Goal: Information Seeking & Learning: Learn about a topic

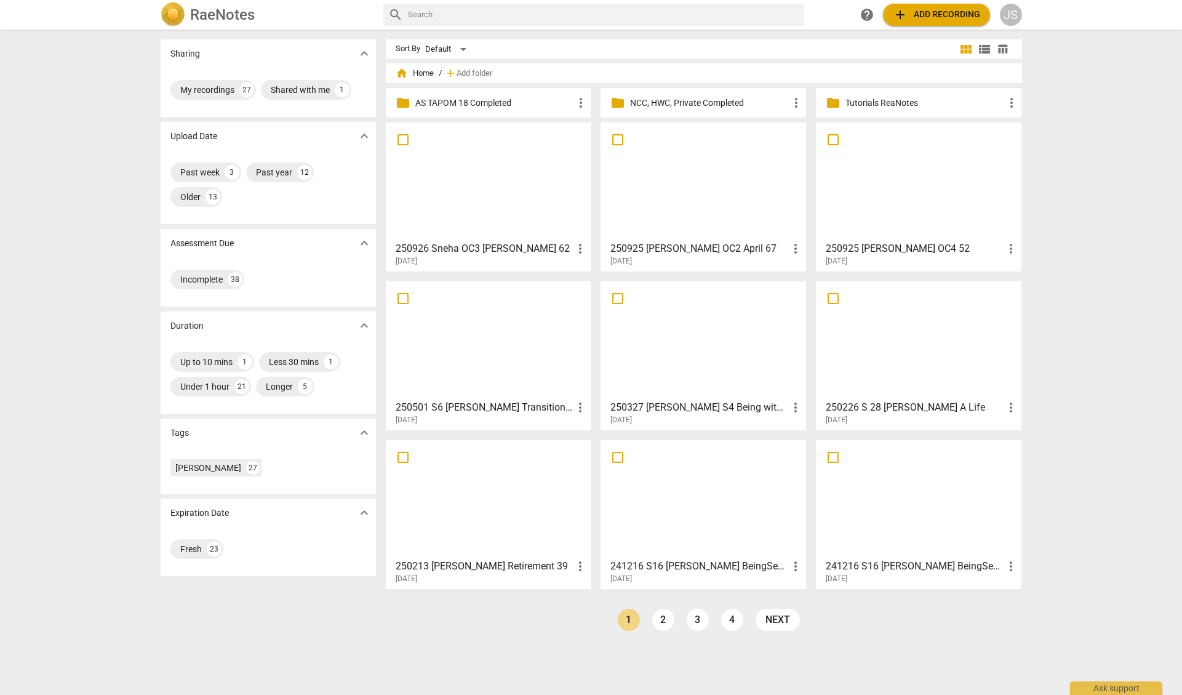
click at [672, 213] on div at bounding box center [703, 181] width 197 height 109
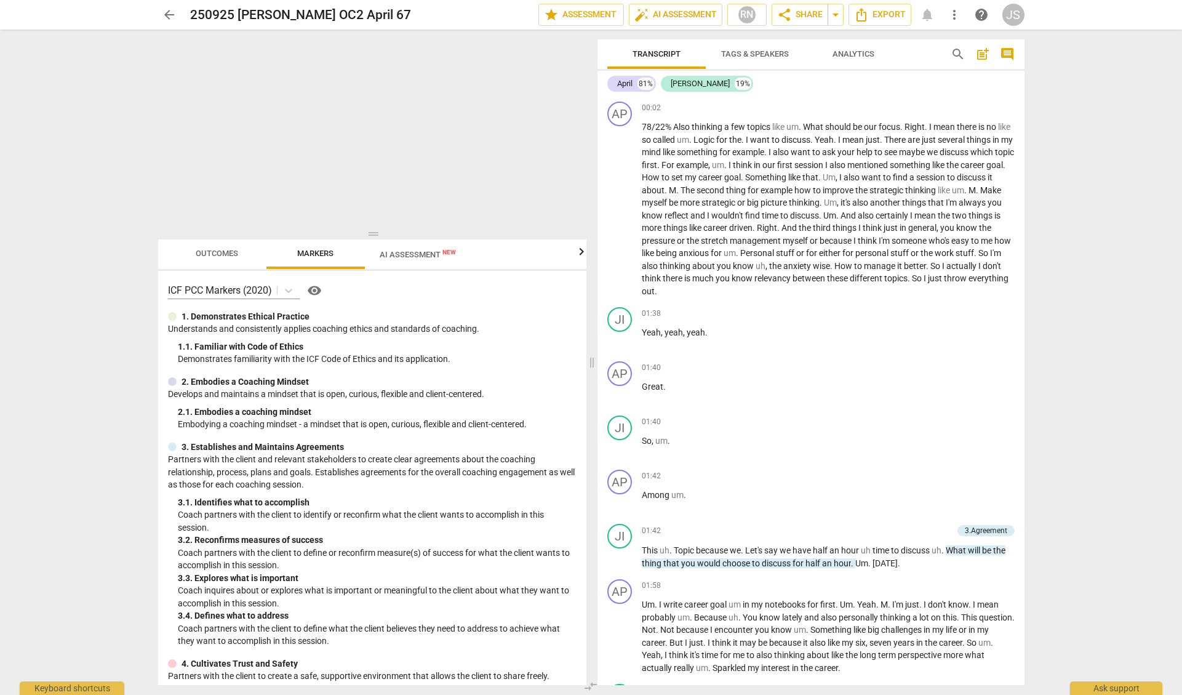
click at [988, 207] on span "you" at bounding box center [995, 203] width 14 height 10
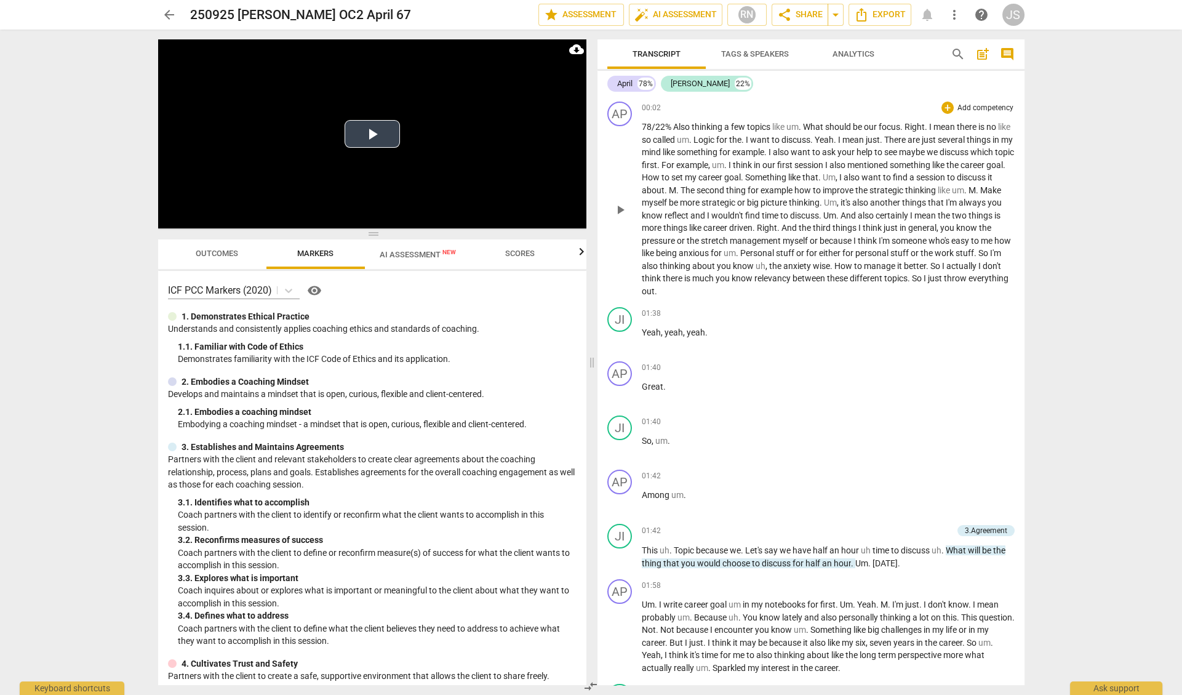
click at [369, 134] on button "Play Video" at bounding box center [372, 134] width 55 height 28
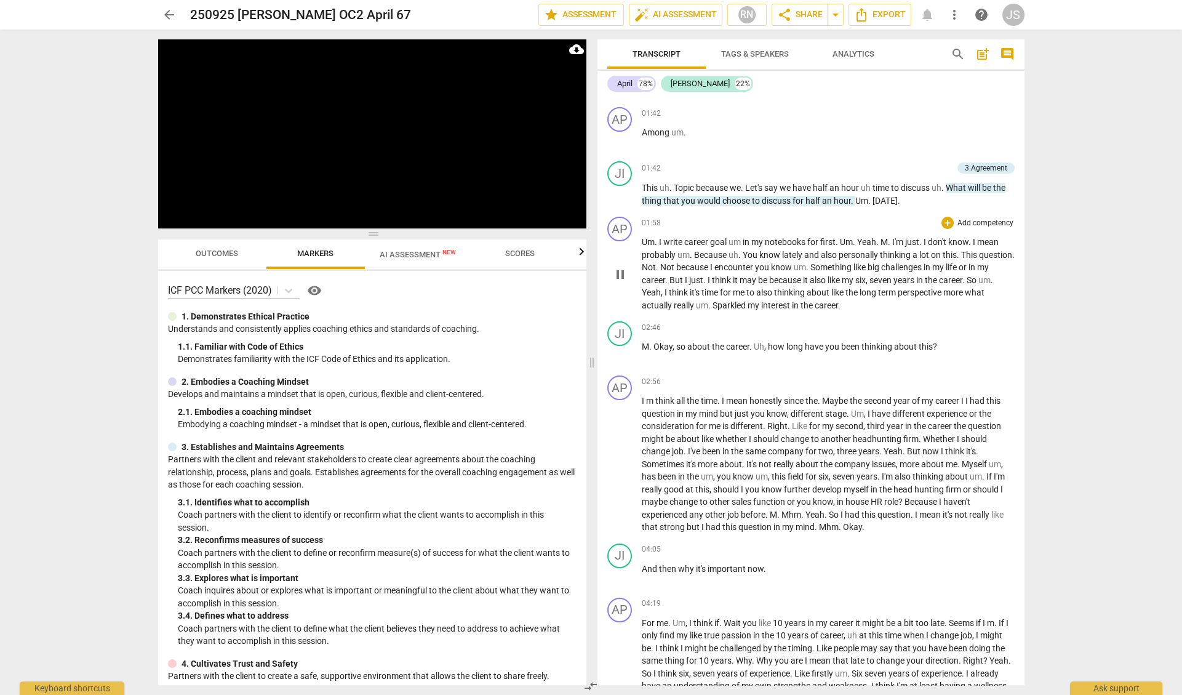
scroll to position [373, 0]
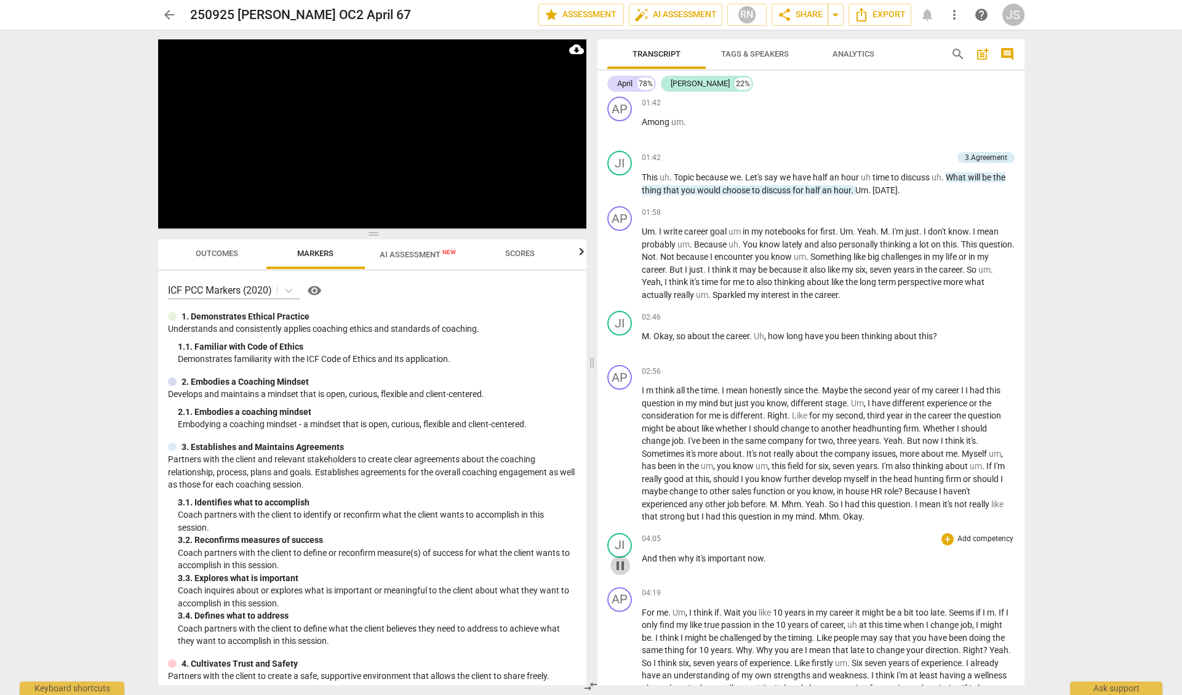
click at [620, 558] on span "pause" at bounding box center [620, 565] width 15 height 15
click at [620, 558] on span "play_arrow" at bounding box center [620, 565] width 15 height 15
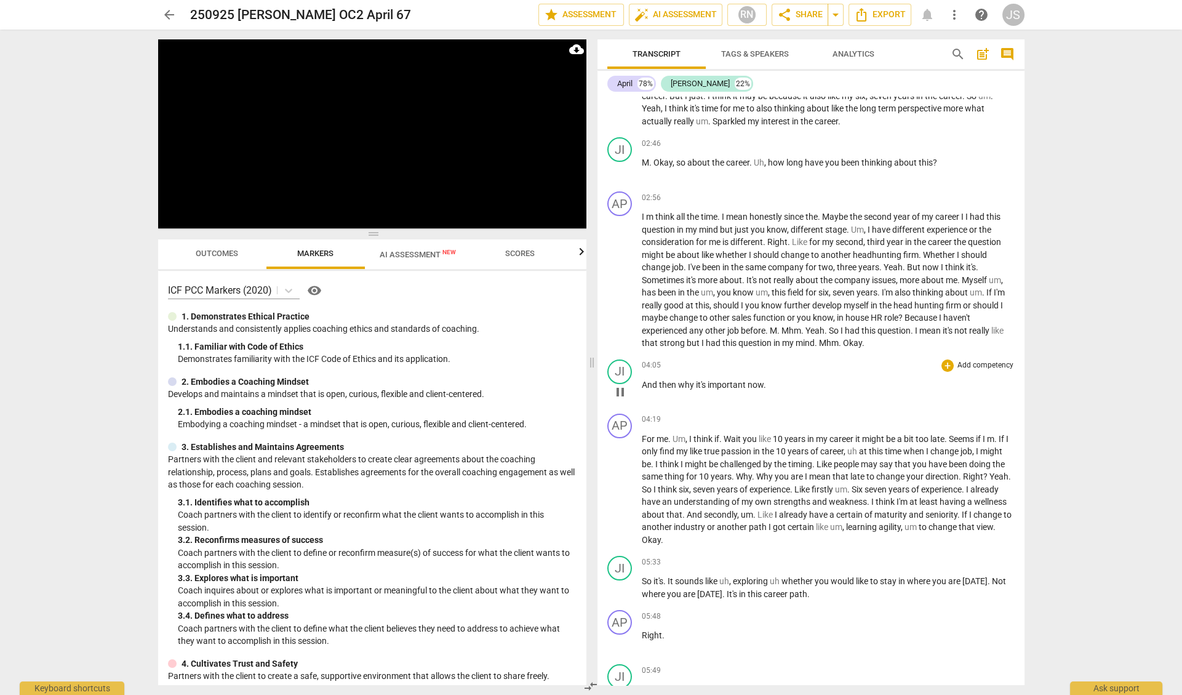
scroll to position [570, 0]
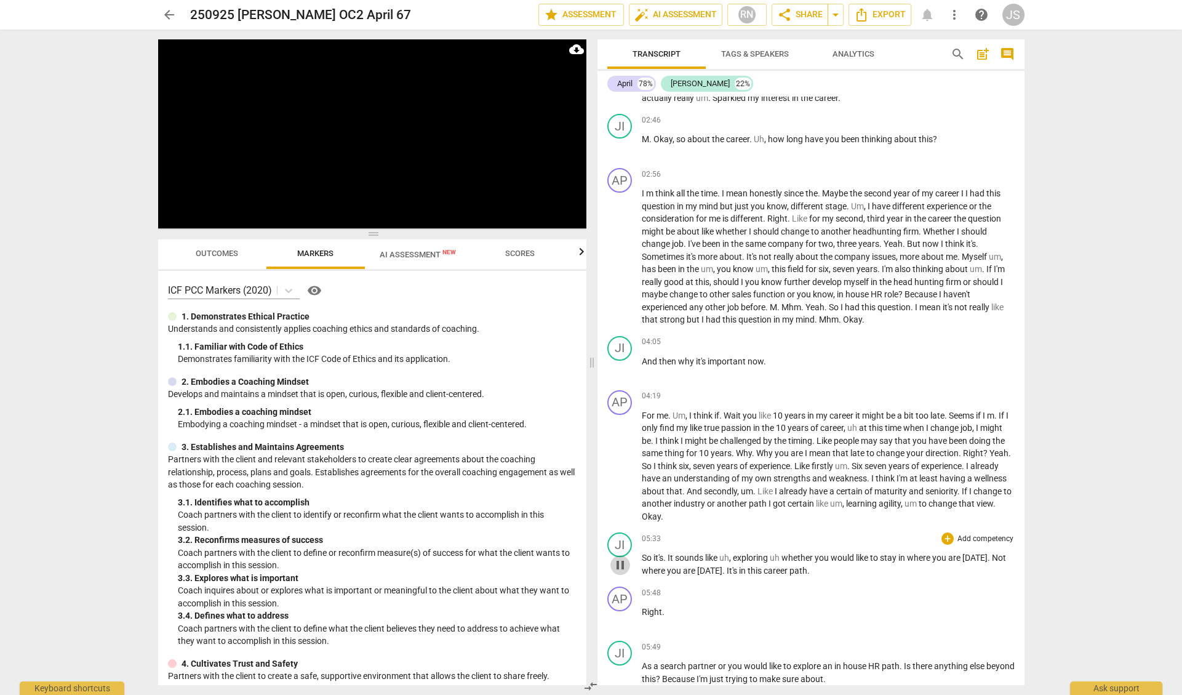
click at [619, 558] on span "pause" at bounding box center [620, 565] width 15 height 15
click at [619, 558] on span "play_arrow" at bounding box center [620, 565] width 15 height 15
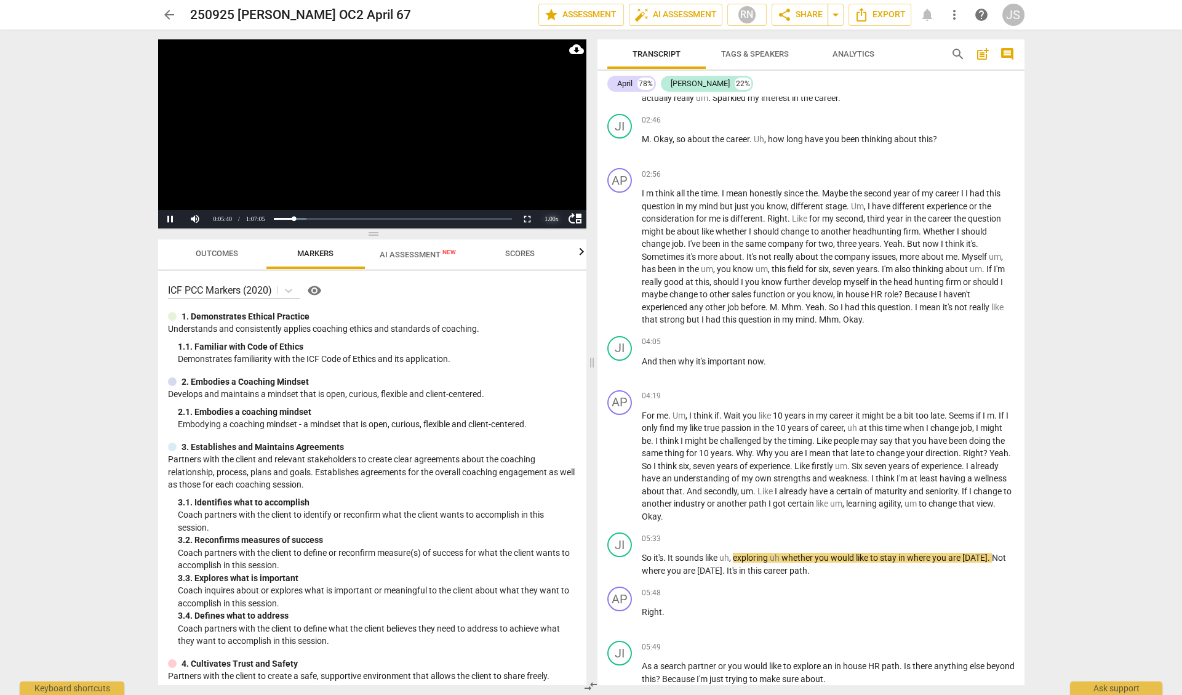
click at [551, 222] on div "1.00 x" at bounding box center [552, 219] width 25 height 18
click at [553, 204] on li "2x" at bounding box center [552, 203] width 25 height 14
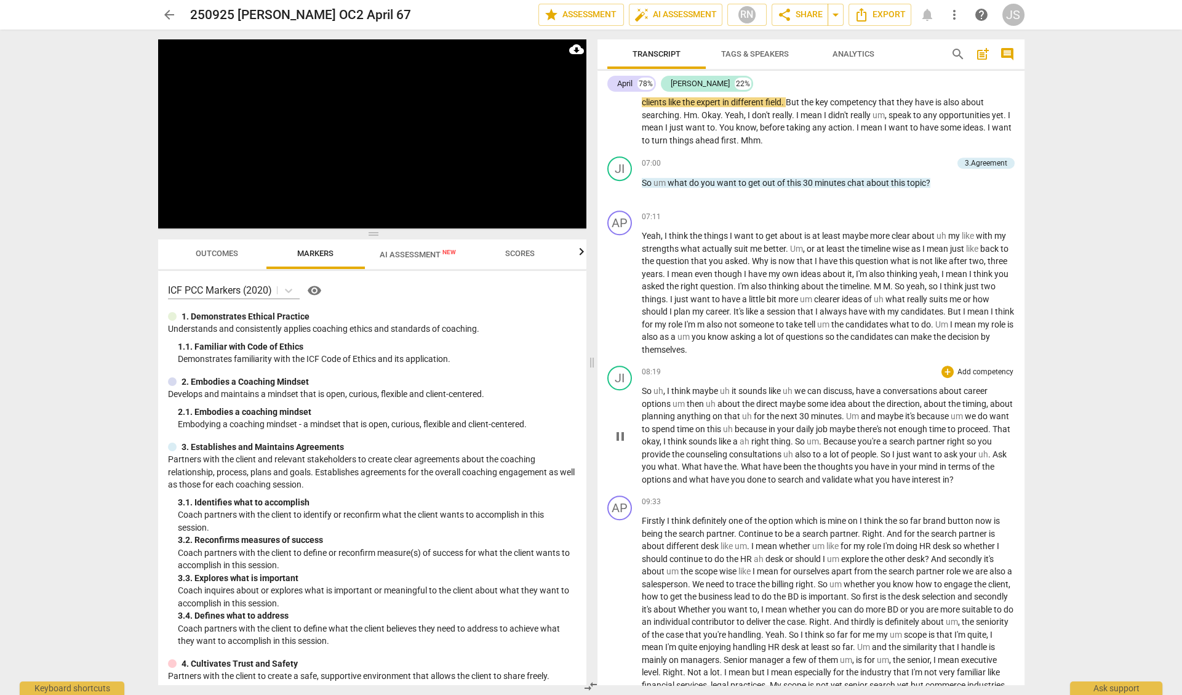
scroll to position [1247, 0]
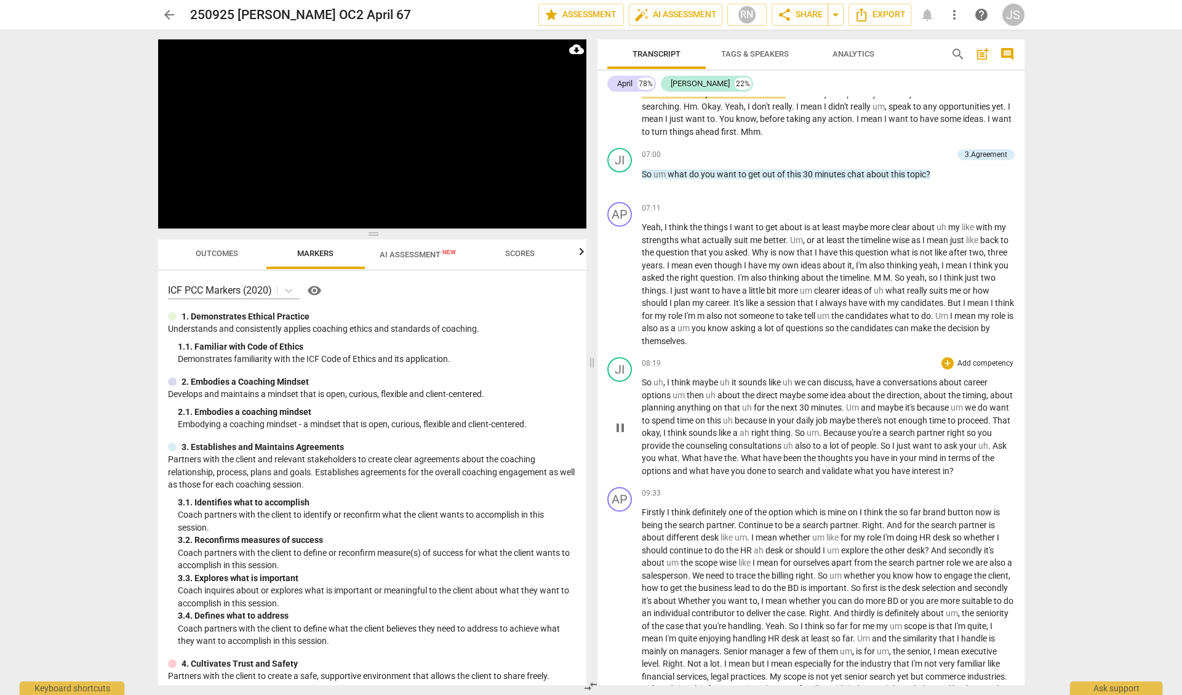
click at [623, 420] on span "pause" at bounding box center [620, 427] width 15 height 15
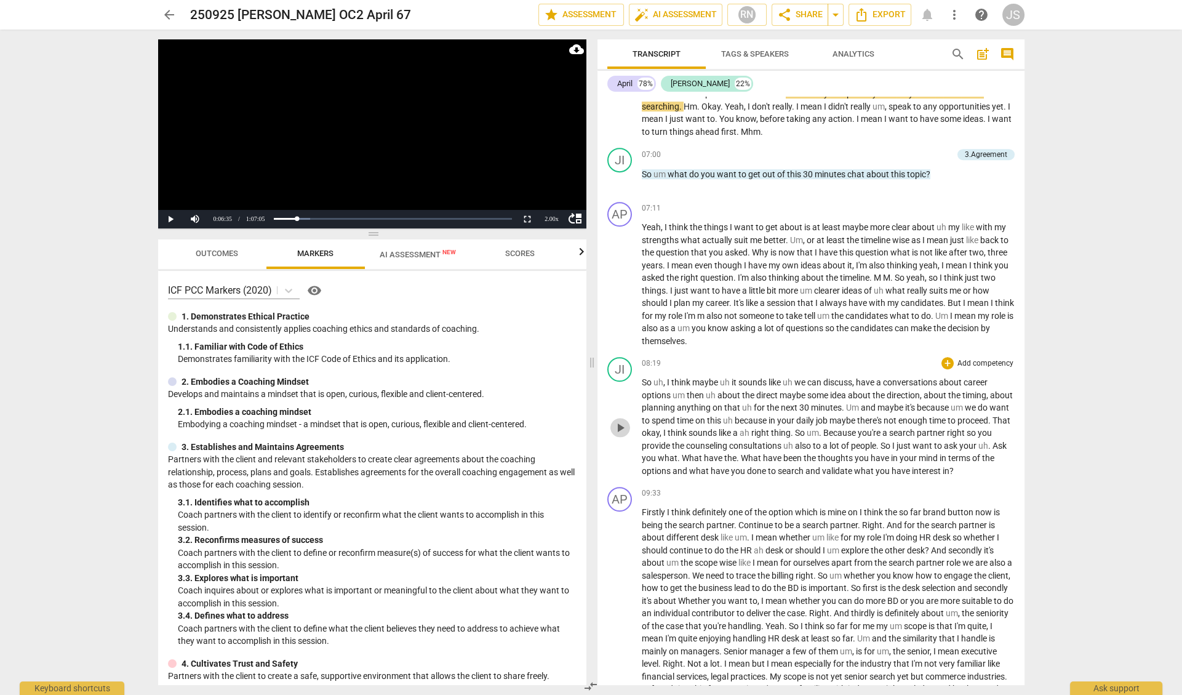
click at [623, 420] on span "play_arrow" at bounding box center [620, 427] width 15 height 15
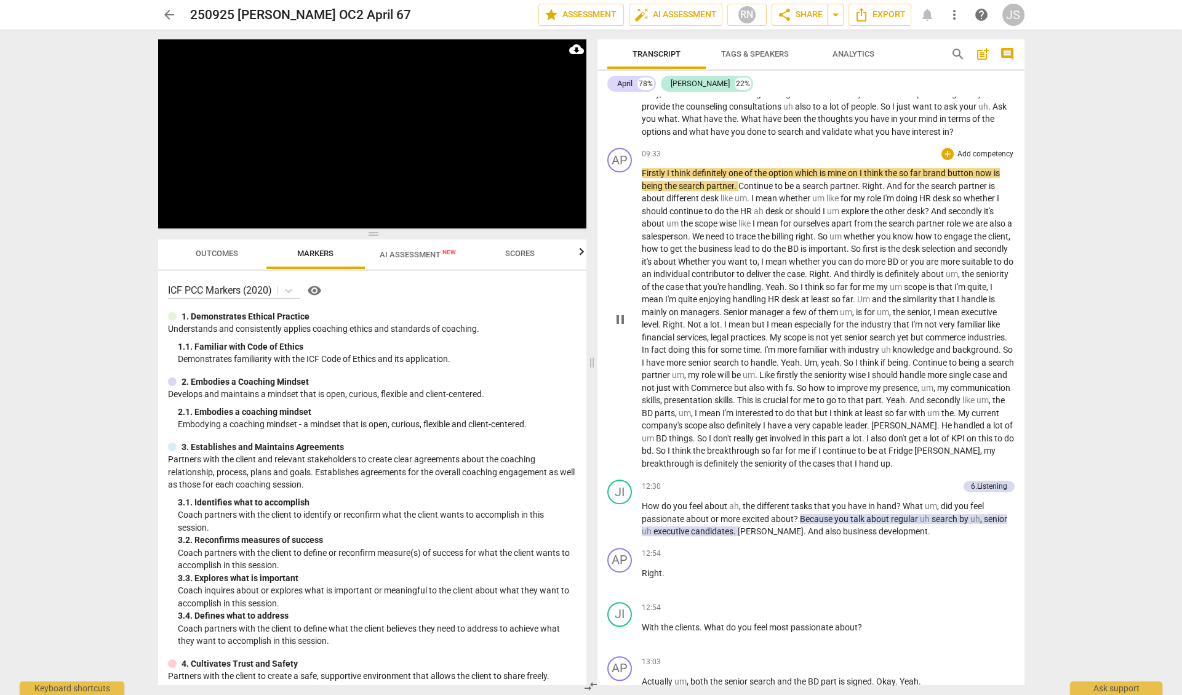
scroll to position [1612, 0]
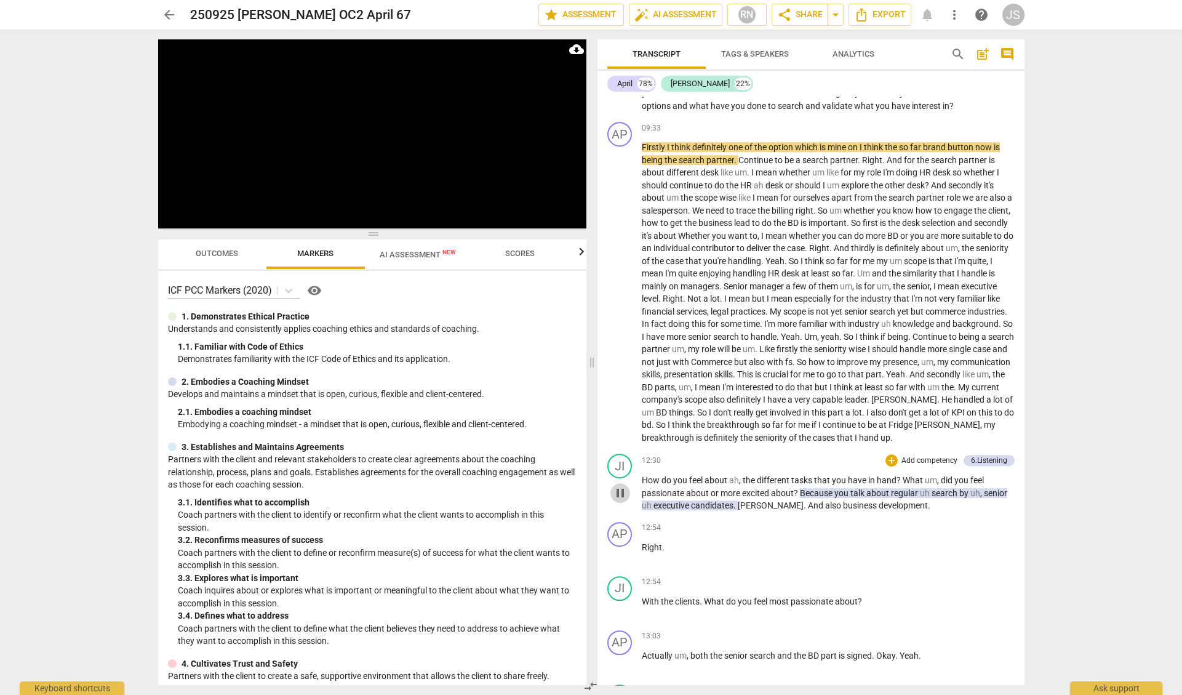
click at [616, 486] on span "pause" at bounding box center [620, 493] width 15 height 15
click at [616, 486] on span "play_arrow" at bounding box center [620, 493] width 15 height 15
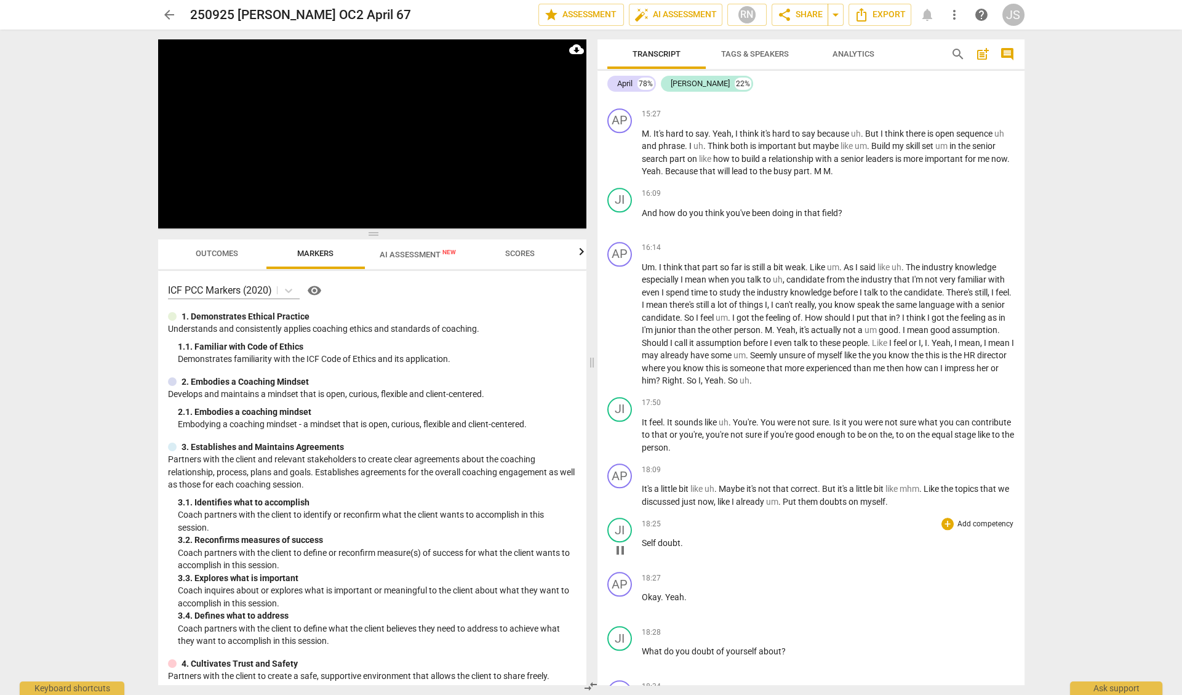
scroll to position [2529, 0]
click at [623, 542] on span "pause" at bounding box center [620, 549] width 15 height 15
click at [623, 542] on span "play_arrow" at bounding box center [620, 549] width 15 height 15
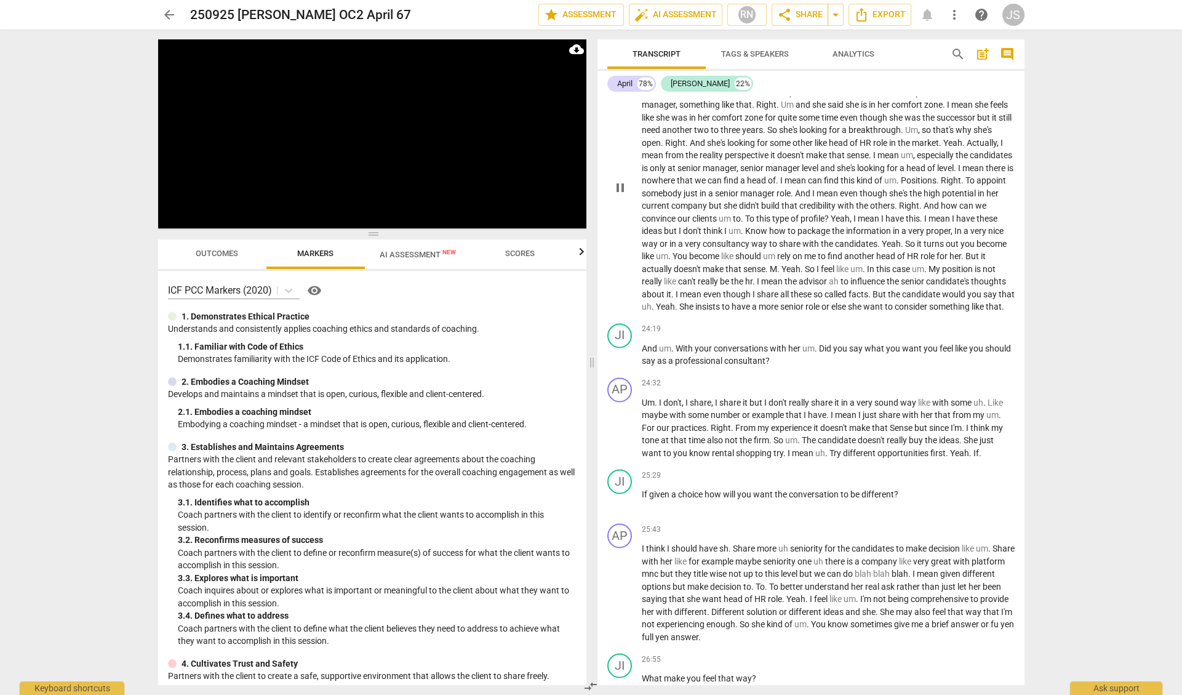
scroll to position [3547, 0]
click at [621, 494] on span "pause" at bounding box center [620, 501] width 15 height 15
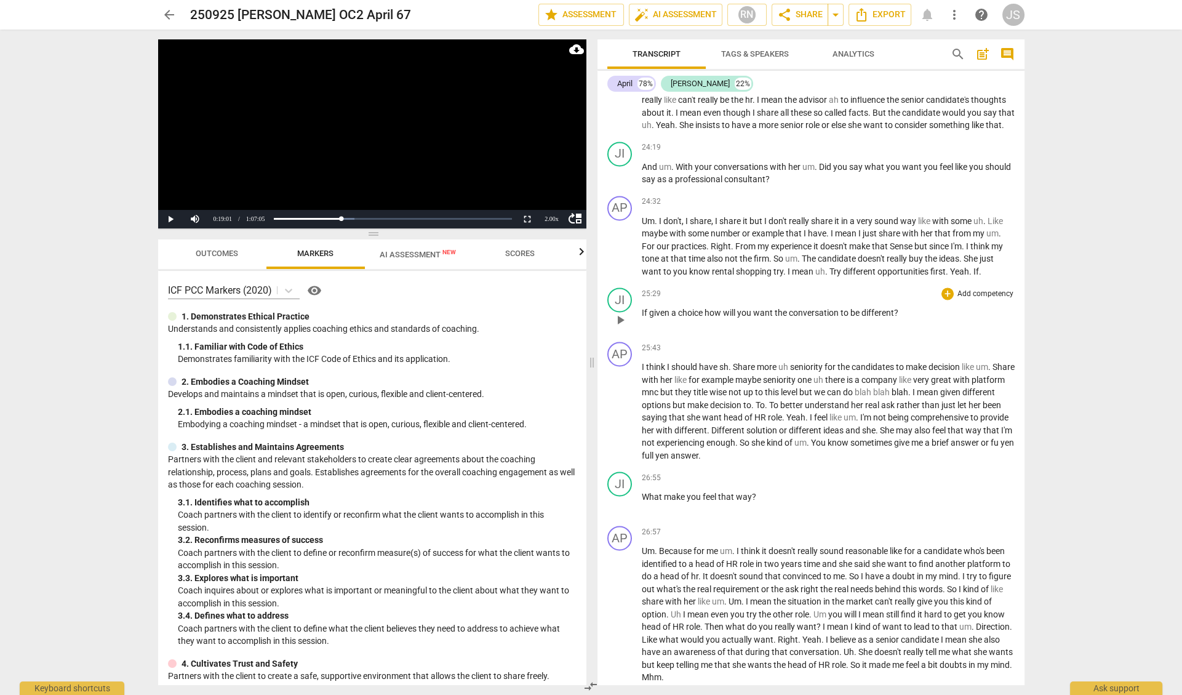
scroll to position [3731, 0]
click at [621, 494] on span "play_arrow" at bounding box center [620, 501] width 15 height 15
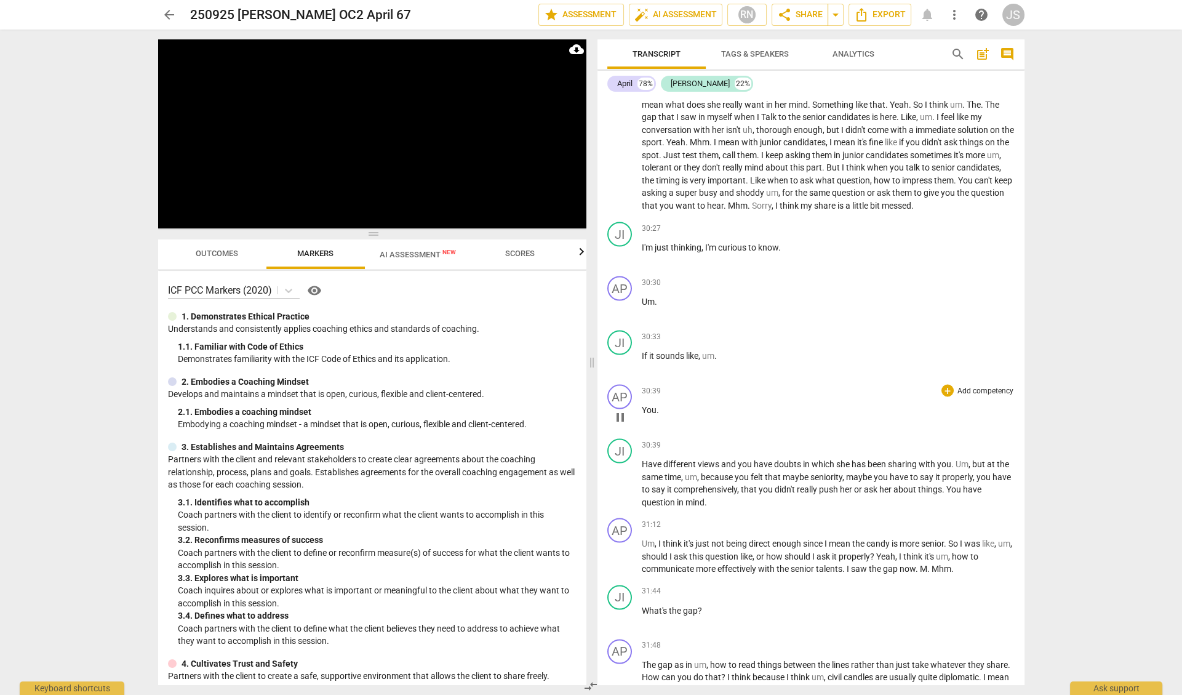
scroll to position [4426, 0]
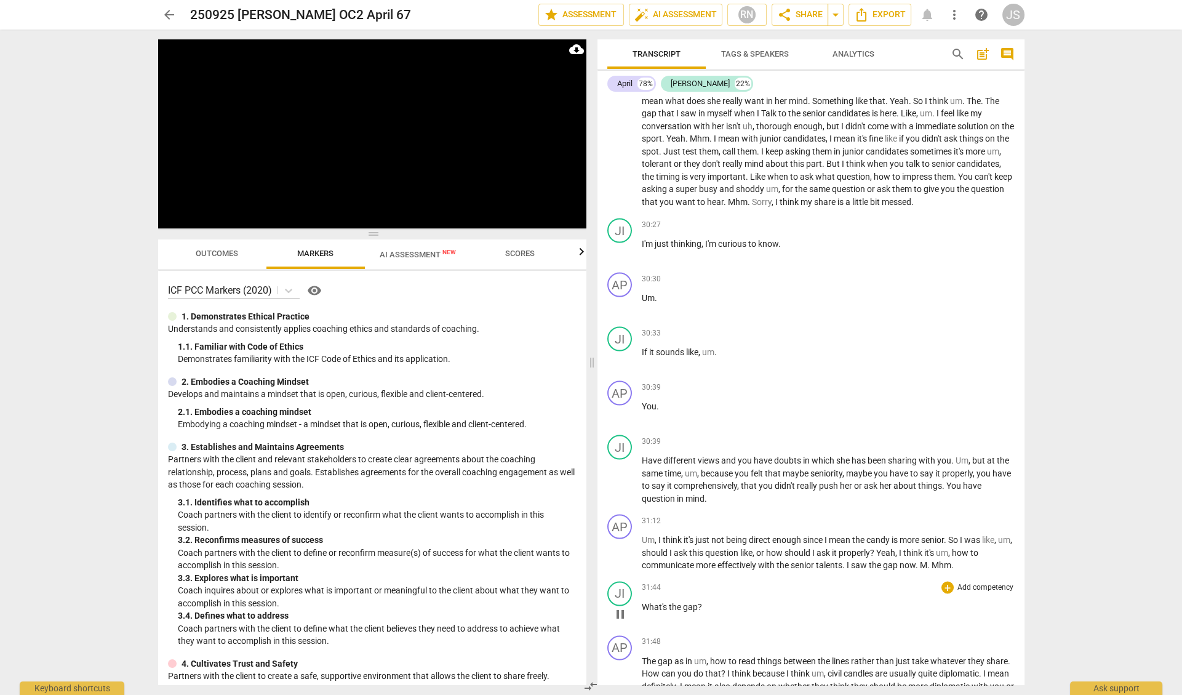
click at [620, 606] on span "pause" at bounding box center [620, 613] width 15 height 15
click at [620, 606] on span "play_arrow" at bounding box center [620, 613] width 15 height 15
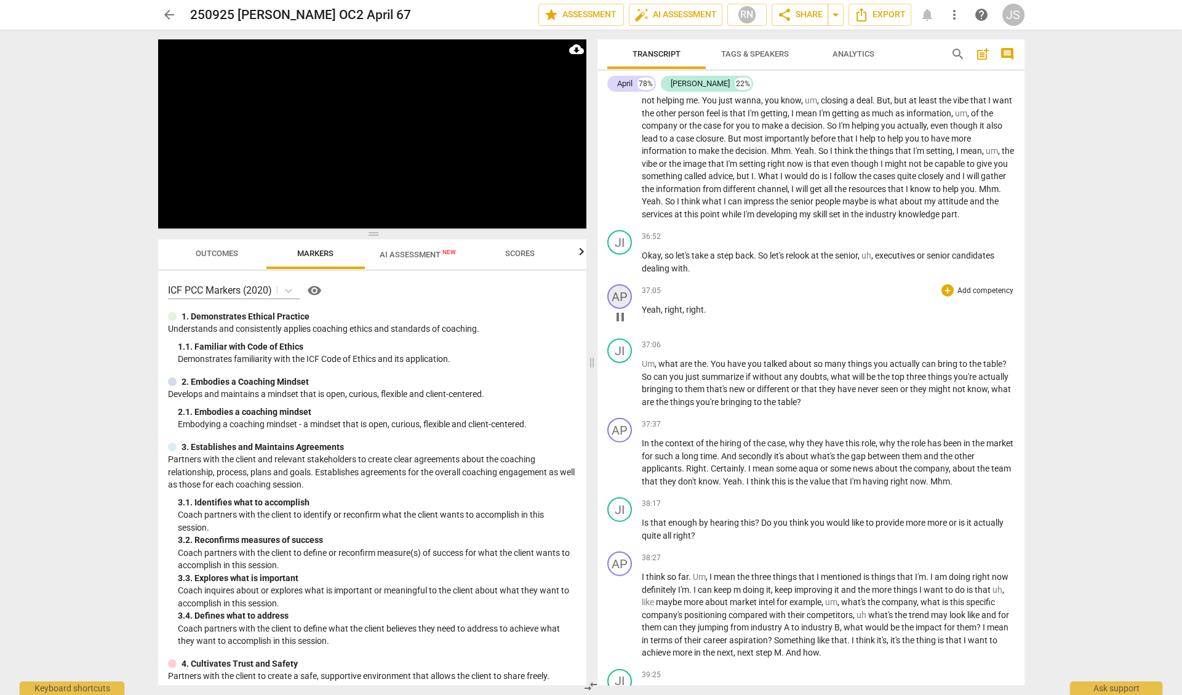
scroll to position [5566, 0]
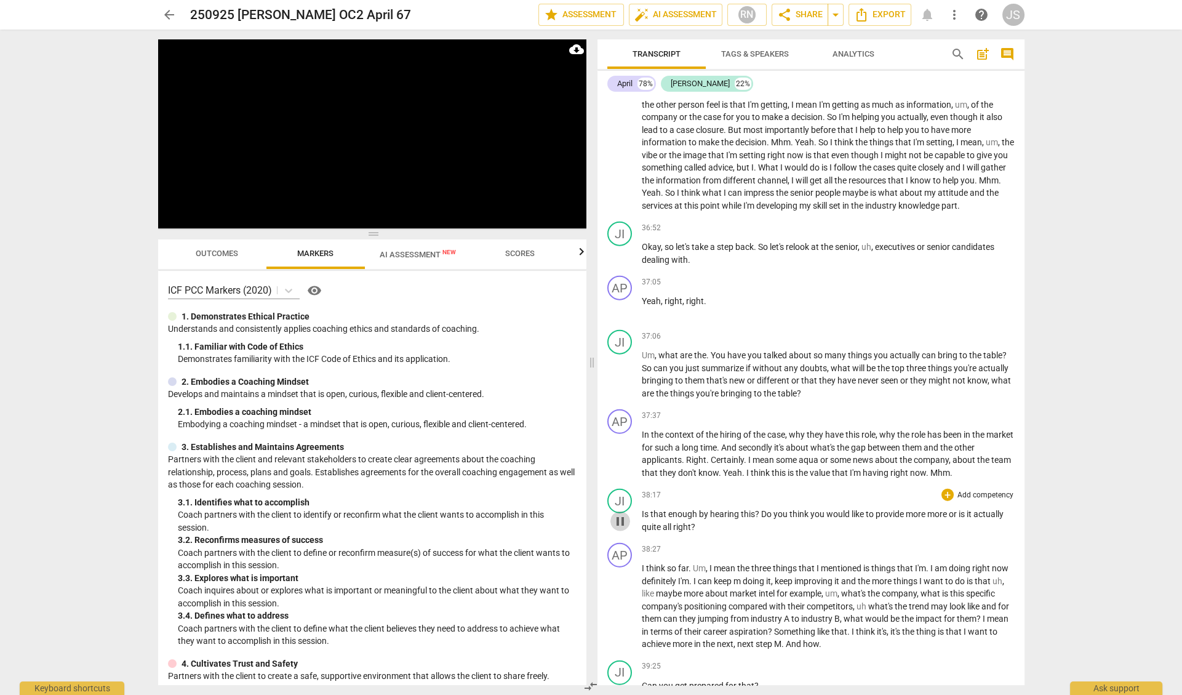
click at [622, 514] on span "pause" at bounding box center [620, 521] width 15 height 15
click at [622, 514] on span "play_arrow" at bounding box center [620, 521] width 15 height 15
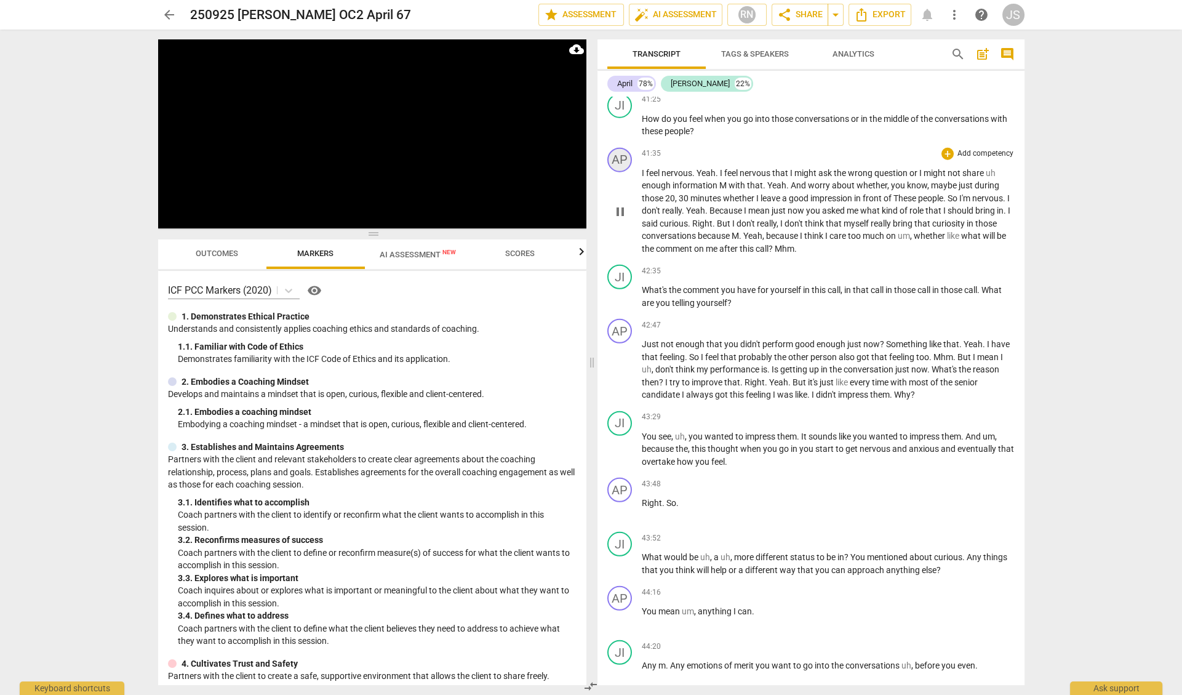
scroll to position [6537, 0]
click at [622, 529] on div "JI" at bounding box center [620, 541] width 25 height 25
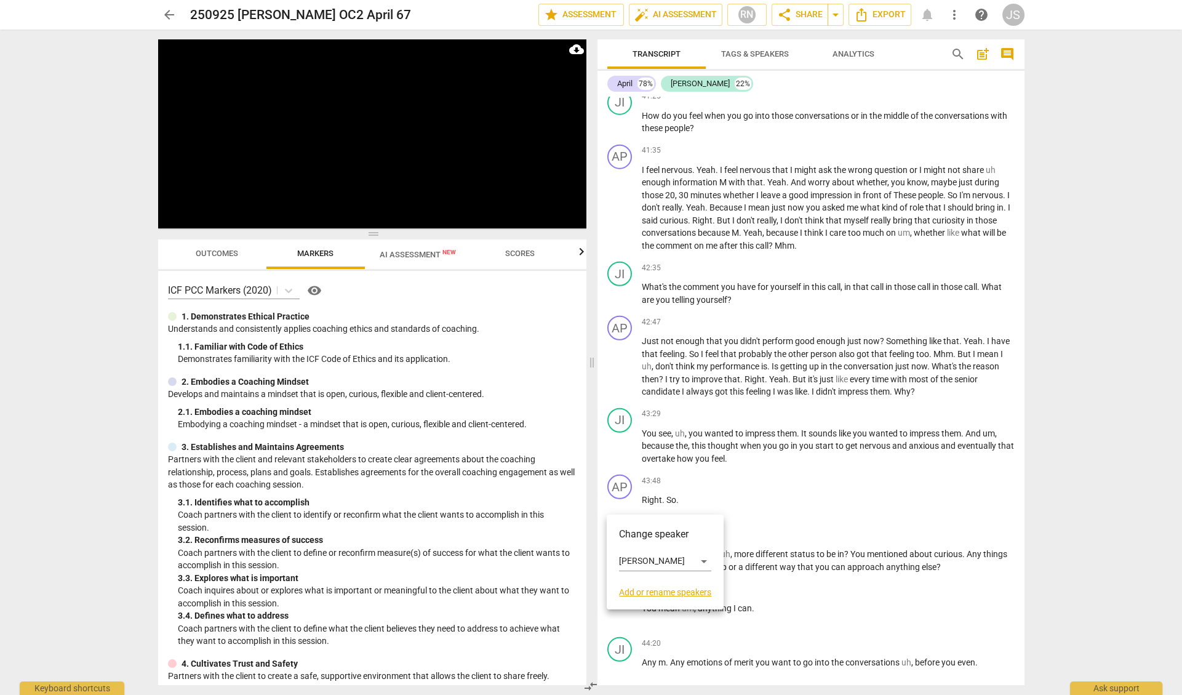
drag, startPoint x: 622, startPoint y: 496, endPoint x: 622, endPoint y: 480, distance: 15.4
click at [622, 482] on div at bounding box center [591, 347] width 1182 height 695
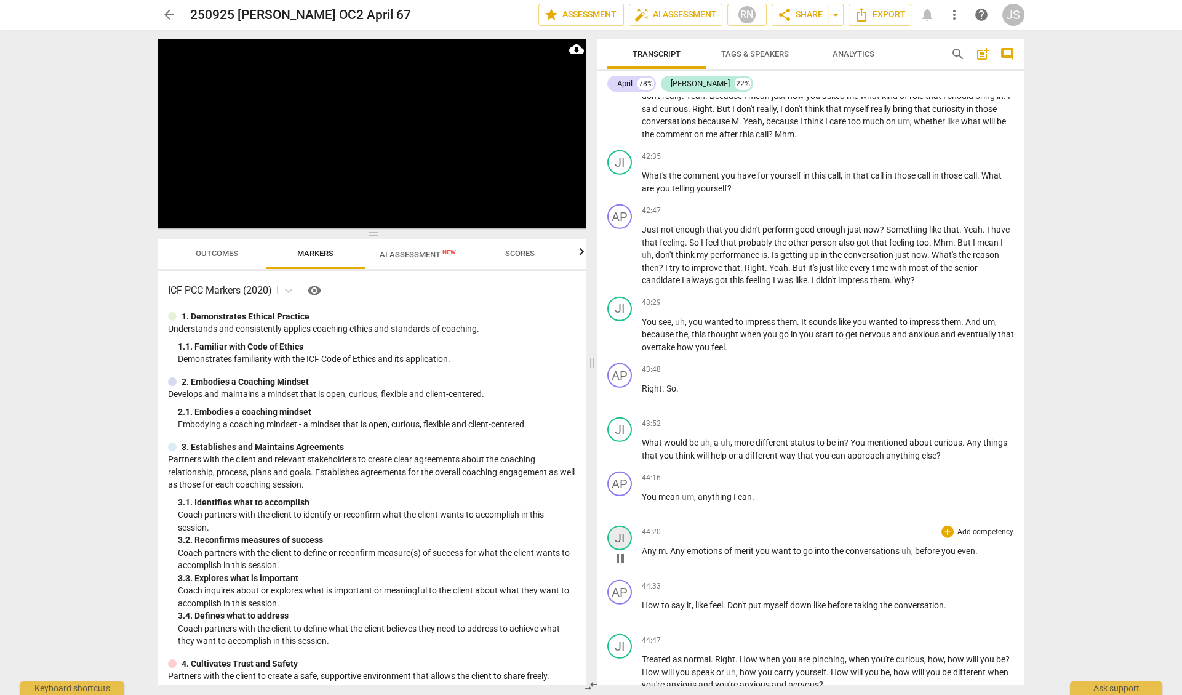
scroll to position [6650, 0]
click at [623, 549] on span "pause" at bounding box center [620, 556] width 15 height 15
click at [623, 549] on span "play_arrow" at bounding box center [620, 556] width 15 height 15
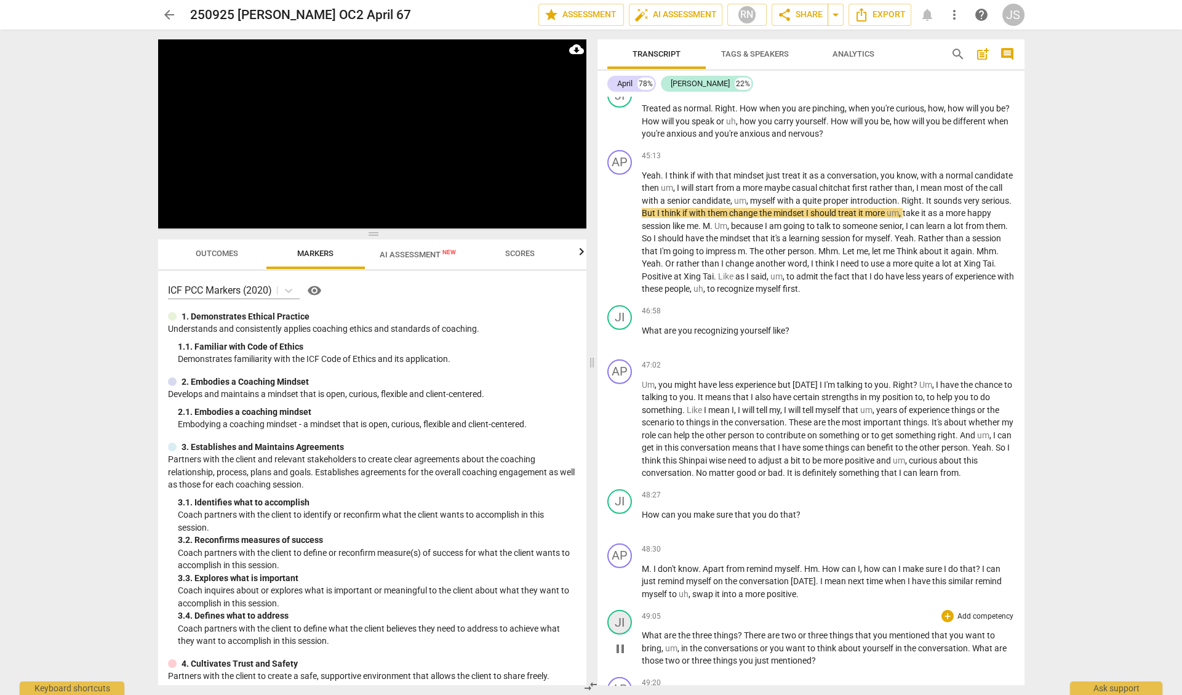
scroll to position [7193, 0]
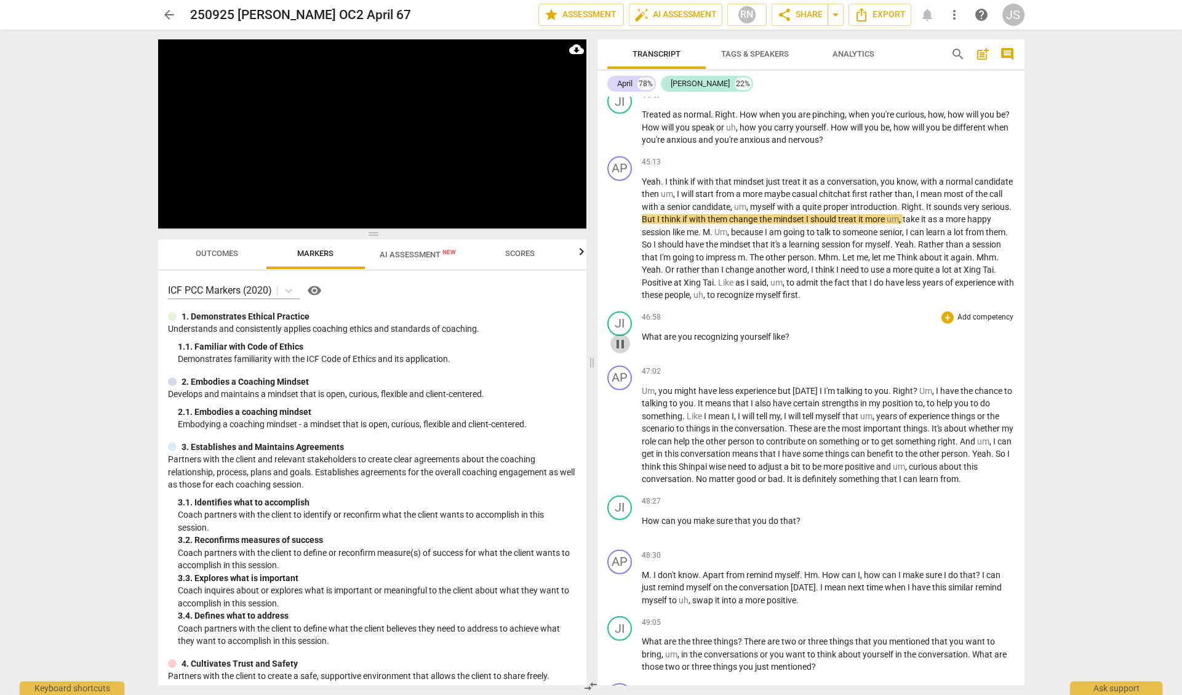
click at [621, 337] on span "pause" at bounding box center [620, 344] width 15 height 15
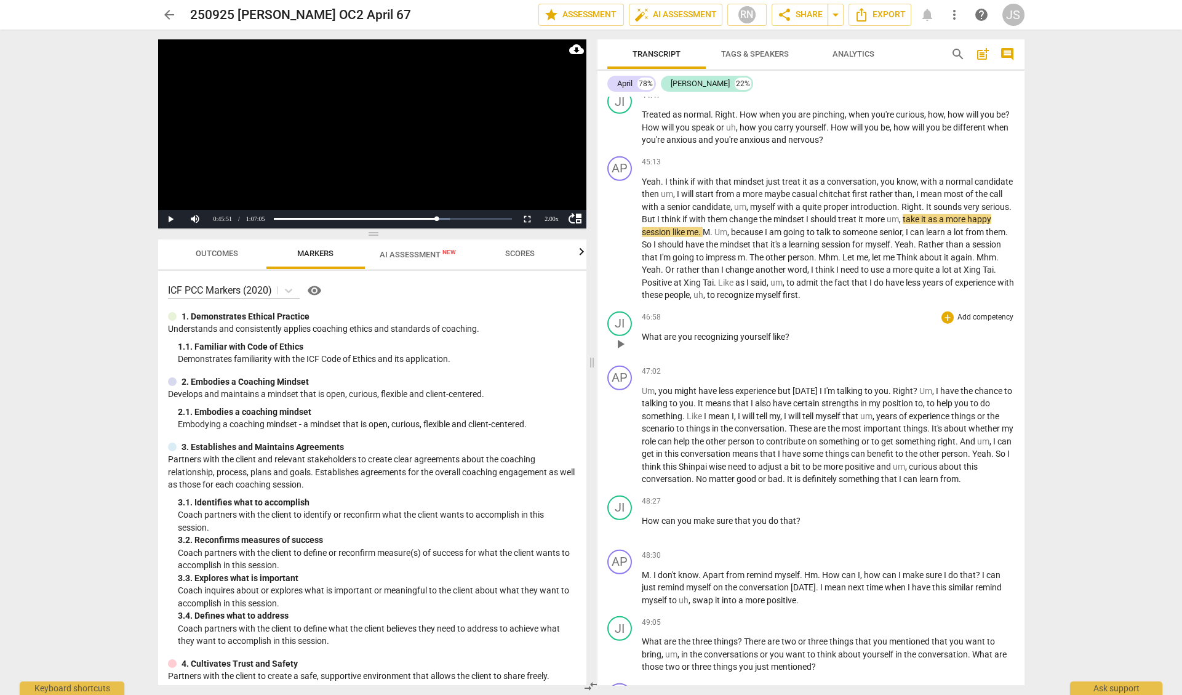
click at [621, 337] on span "play_arrow" at bounding box center [620, 344] width 15 height 15
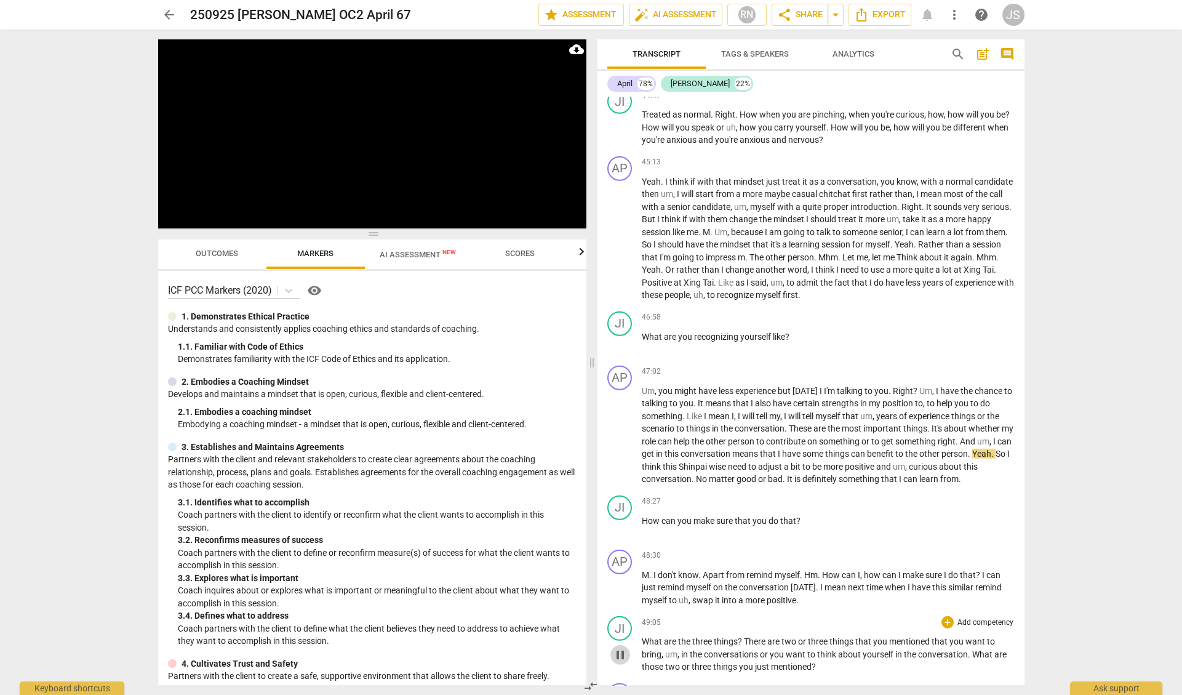
click at [622, 648] on span "pause" at bounding box center [620, 655] width 15 height 15
click at [622, 648] on span "play_arrow" at bounding box center [620, 655] width 15 height 15
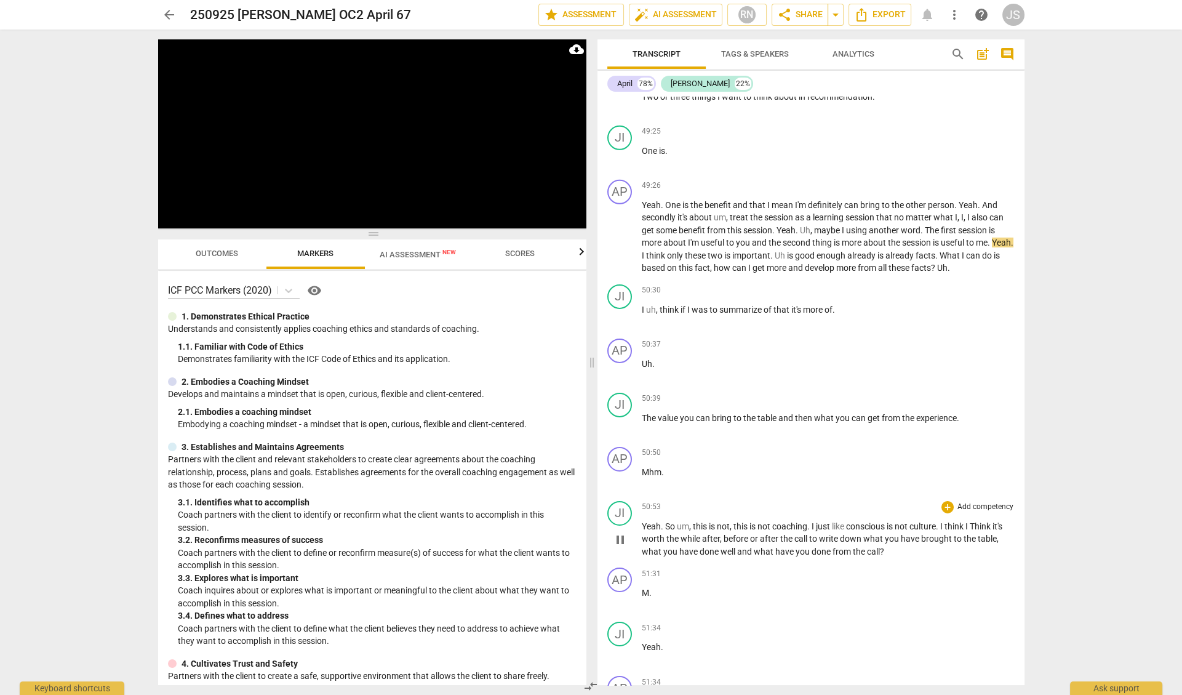
click at [624, 532] on span "pause" at bounding box center [620, 539] width 15 height 15
click at [624, 532] on span "play_arrow" at bounding box center [620, 539] width 15 height 15
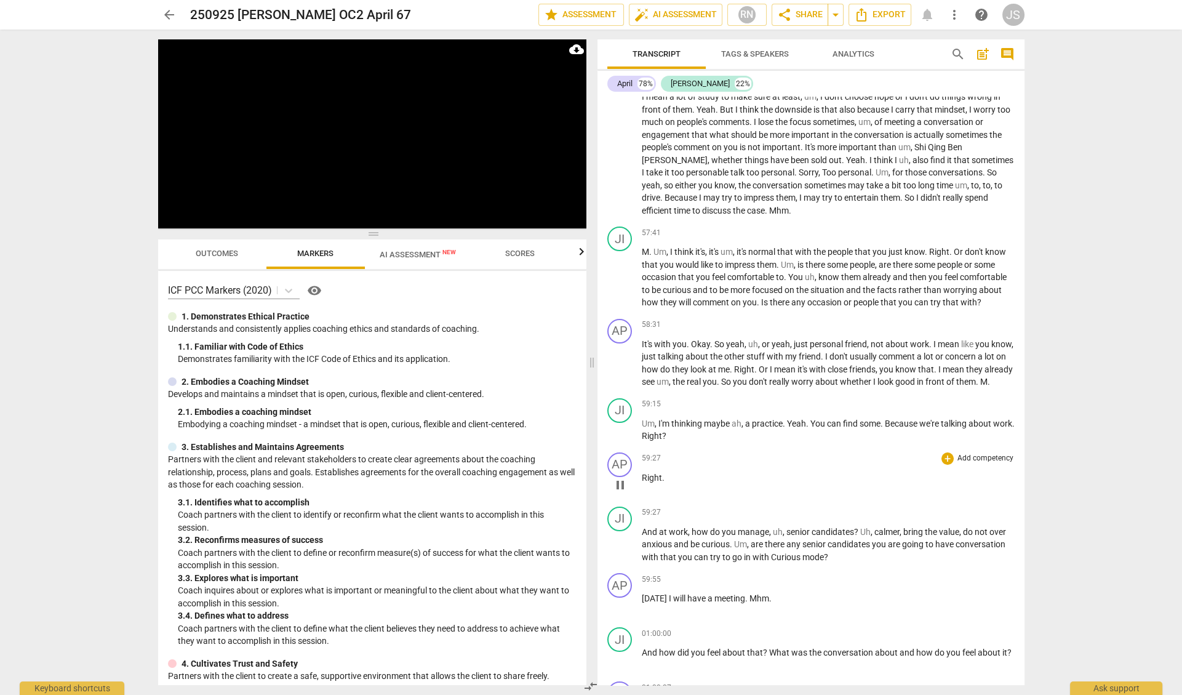
scroll to position [9296, 0]
click at [619, 422] on span "pause" at bounding box center [620, 429] width 15 height 15
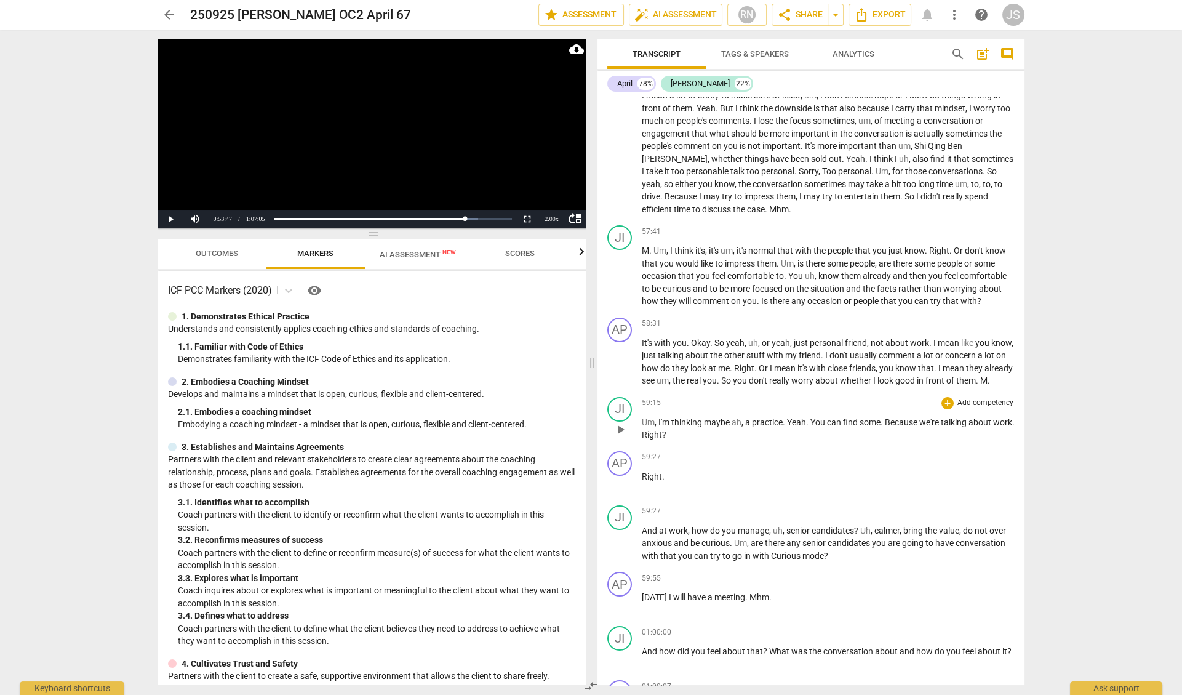
click at [619, 422] on span "play_arrow" at bounding box center [620, 429] width 15 height 15
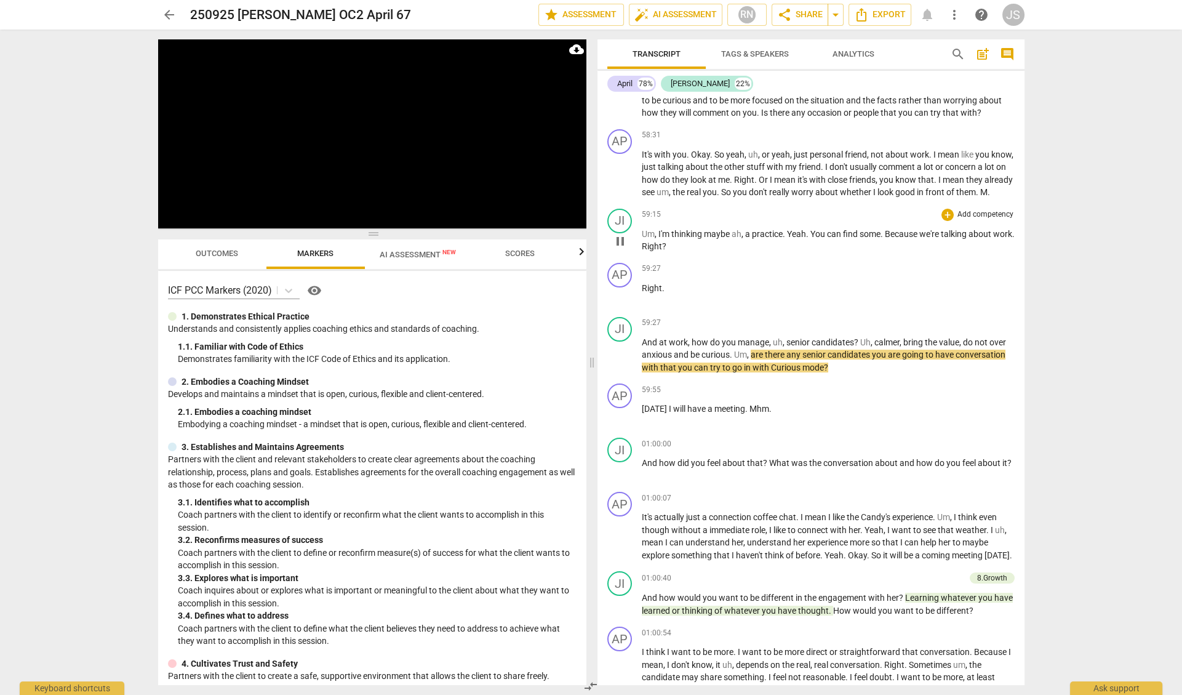
scroll to position [9485, 0]
click at [621, 462] on span "pause" at bounding box center [620, 469] width 15 height 15
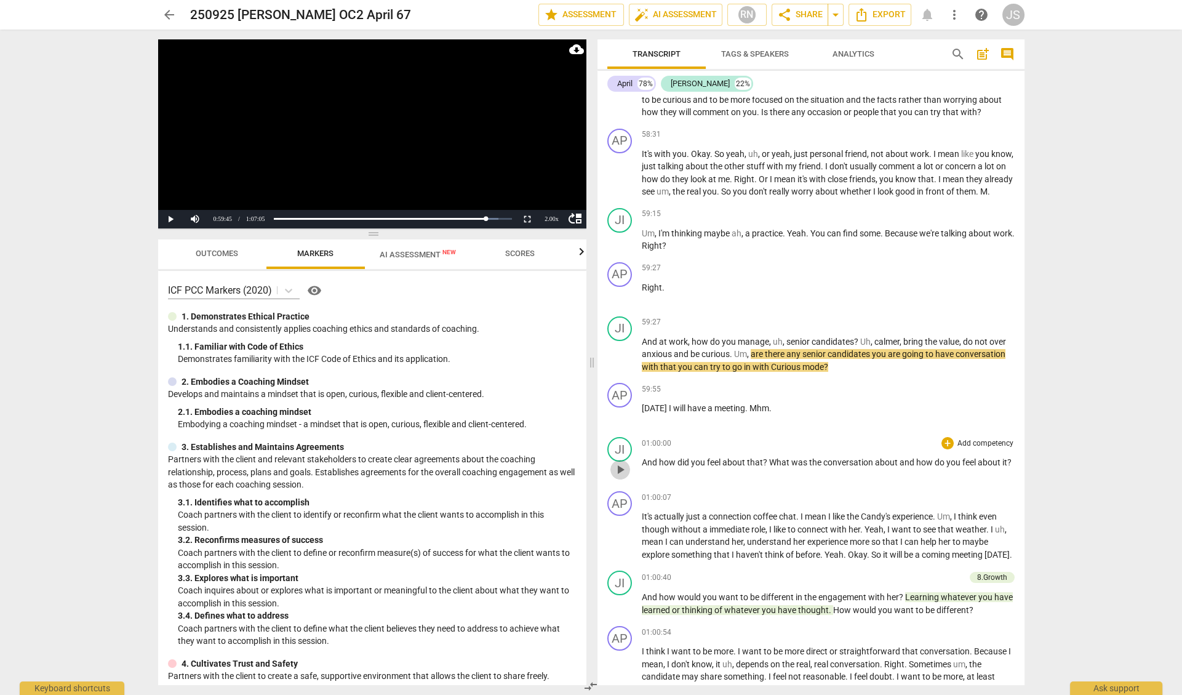
click at [621, 462] on span "play_arrow" at bounding box center [620, 469] width 15 height 15
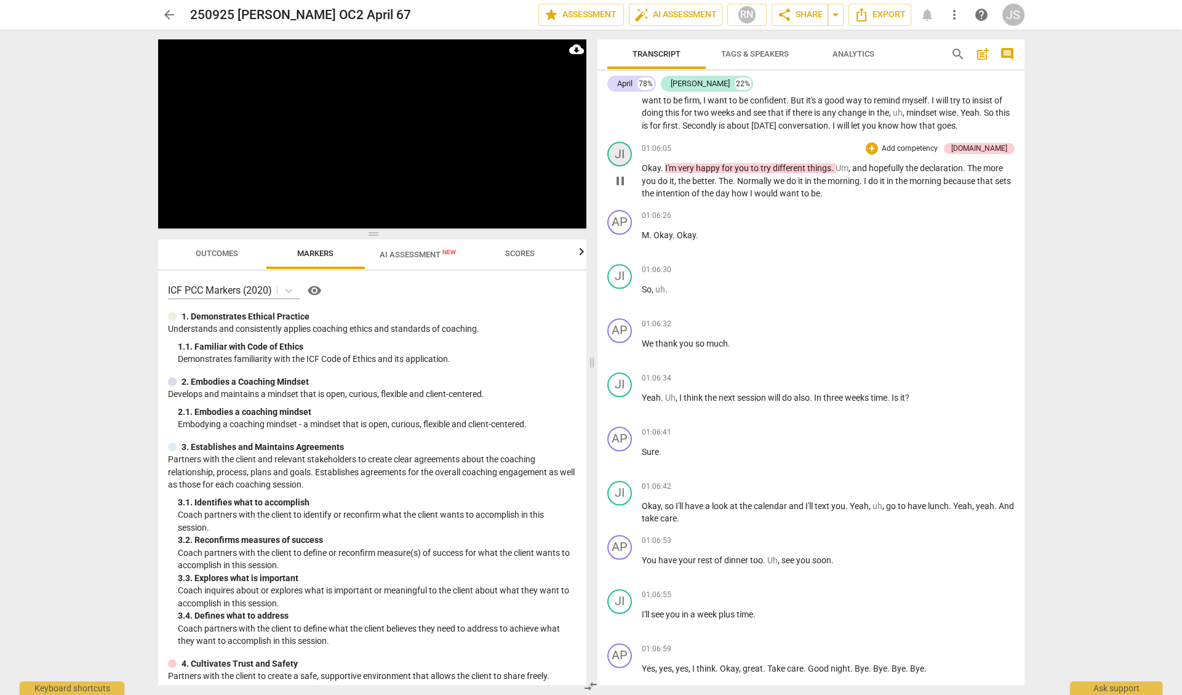
scroll to position [11451, 0]
